Goal: Task Accomplishment & Management: Use online tool/utility

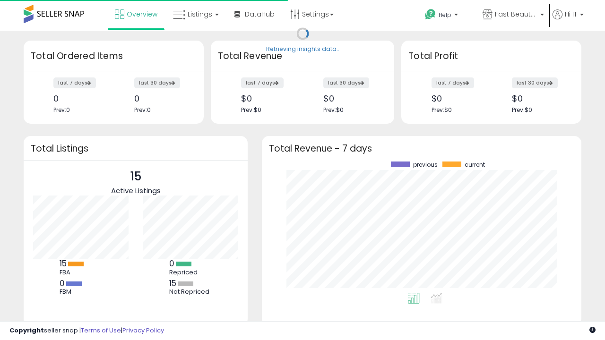
scroll to position [131, 301]
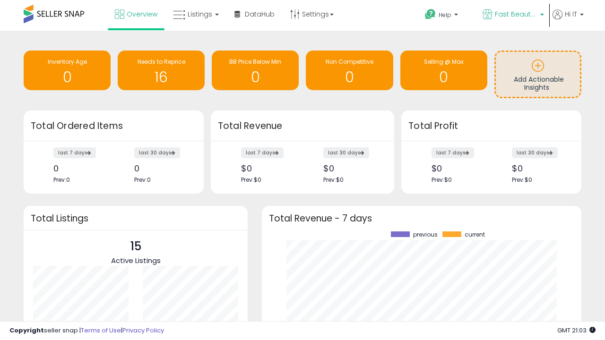
click at [512, 15] on span "Fast Beauty ([GEOGRAPHIC_DATA])" at bounding box center [516, 13] width 43 height 9
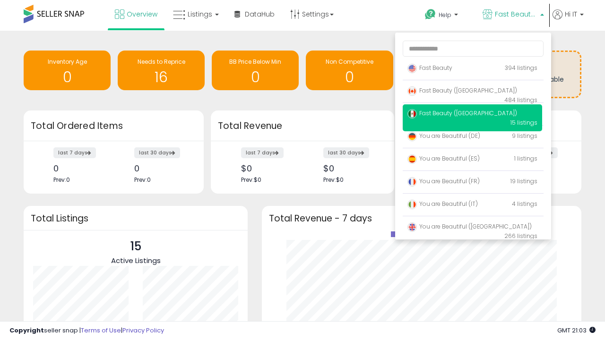
click at [472, 69] on p "Fast Beauty 394 listings" at bounding box center [472, 68] width 139 height 19
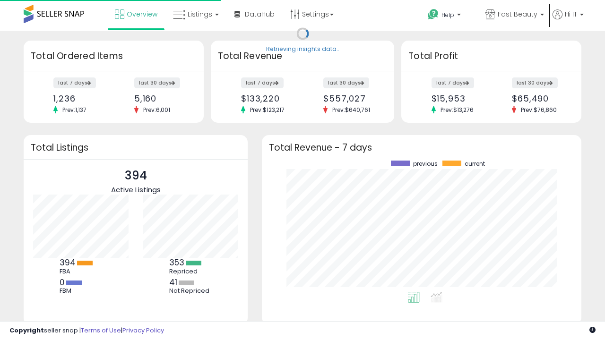
scroll to position [131, 301]
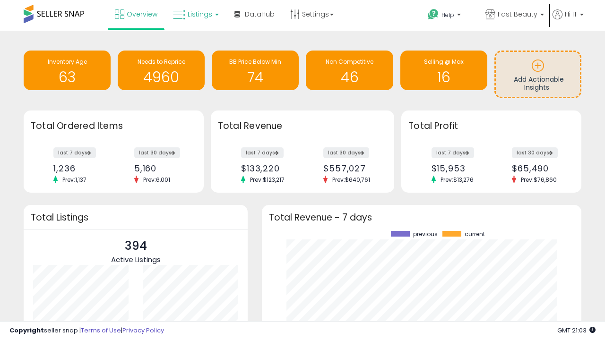
click at [195, 14] on span "Listings" at bounding box center [200, 13] width 25 height 9
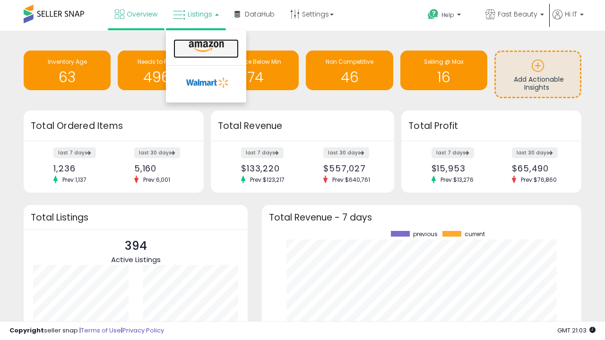
click at [205, 47] on icon at bounding box center [206, 47] width 41 height 12
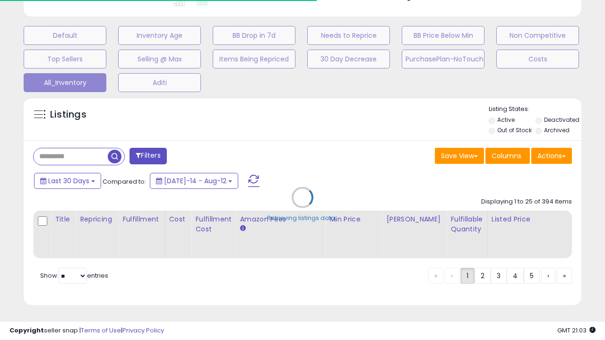
scroll to position [0, 7]
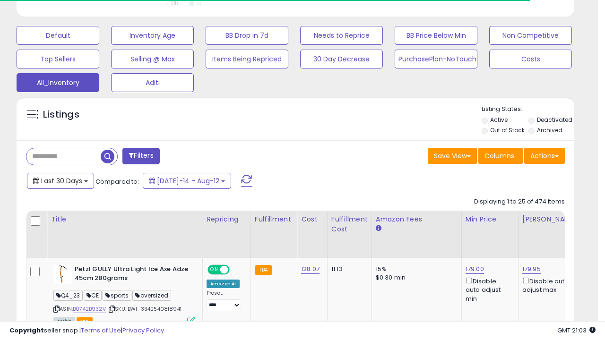
click at [60, 180] on span "Last 30 Days" at bounding box center [61, 180] width 41 height 9
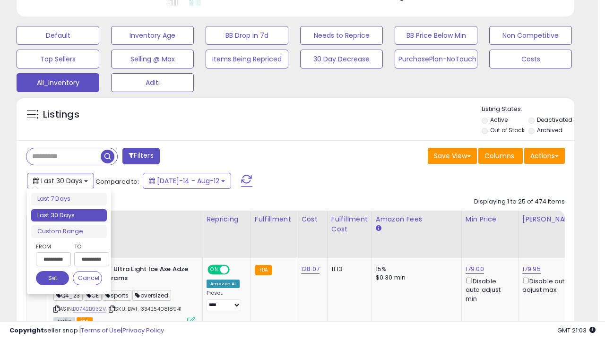
scroll to position [194, 322]
click at [69, 216] on li "Last 30 Days" at bounding box center [69, 215] width 76 height 13
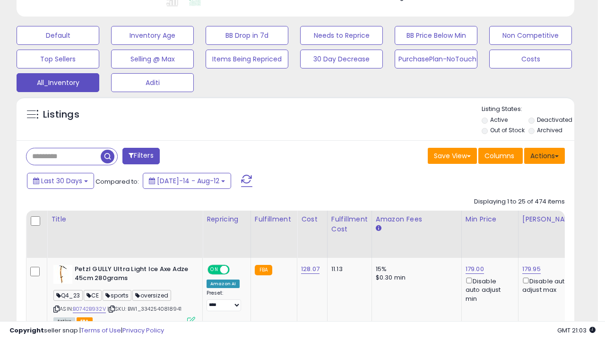
click at [545, 155] on button "Actions" at bounding box center [544, 156] width 41 height 16
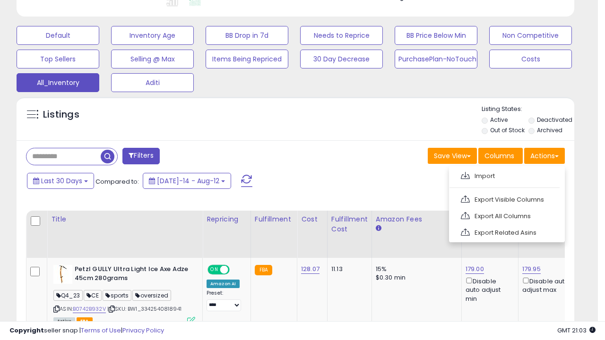
click at [506, 215] on link "Export All Columns" at bounding box center [506, 216] width 104 height 15
